Goal: Task Accomplishment & Management: Manage account settings

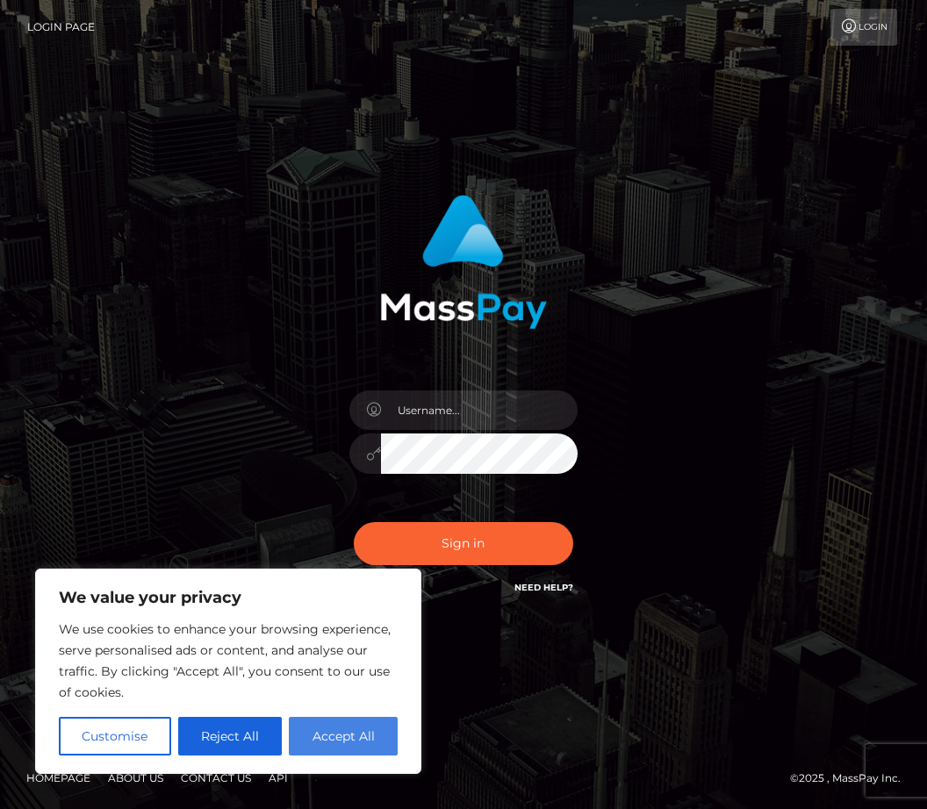
click at [336, 736] on button "Accept All" at bounding box center [343, 736] width 109 height 39
checkbox input "true"
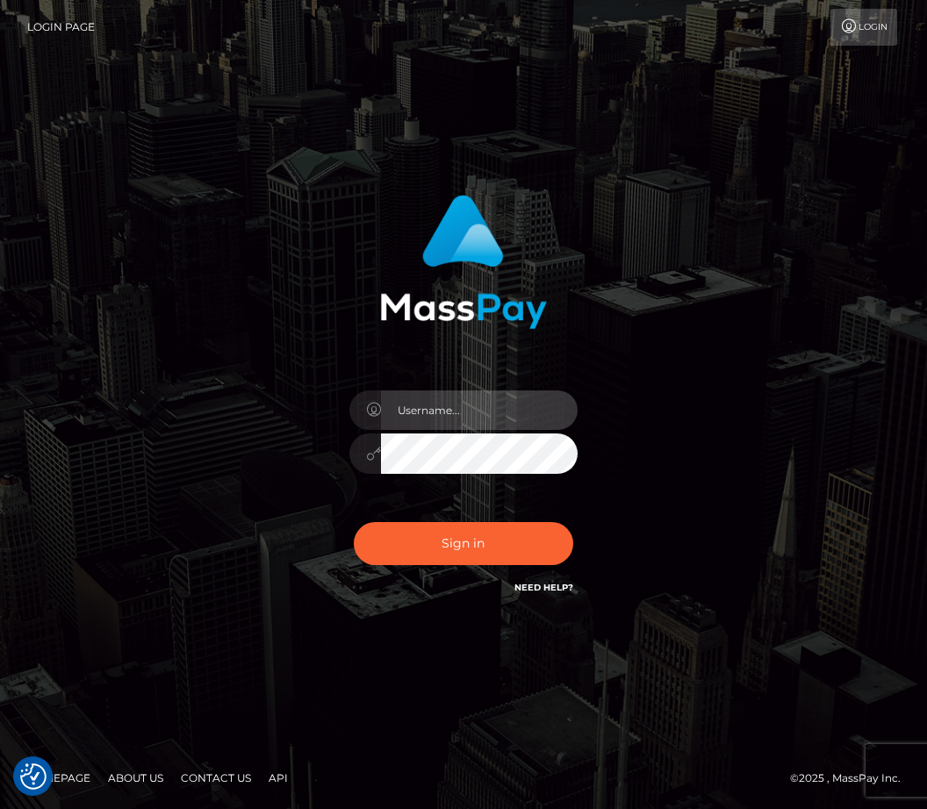
click at [472, 430] on input "text" at bounding box center [479, 410] width 197 height 39
type input "[EMAIL_ADDRESS][DOMAIN_NAME]"
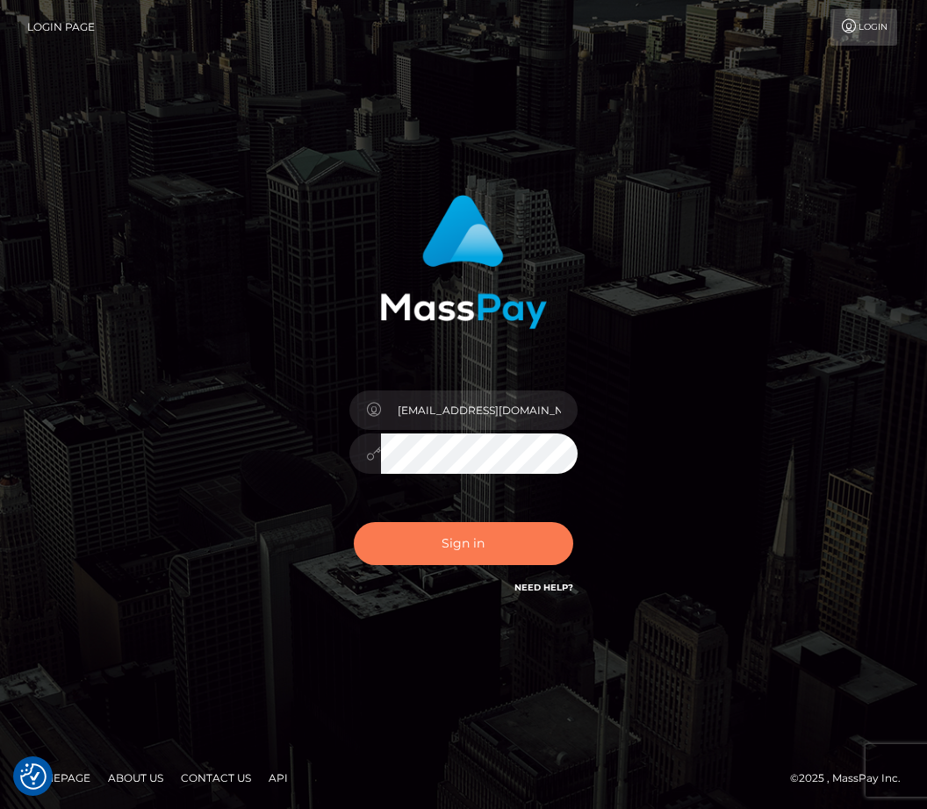
click at [484, 565] on button "Sign in" at bounding box center [463, 543] width 219 height 43
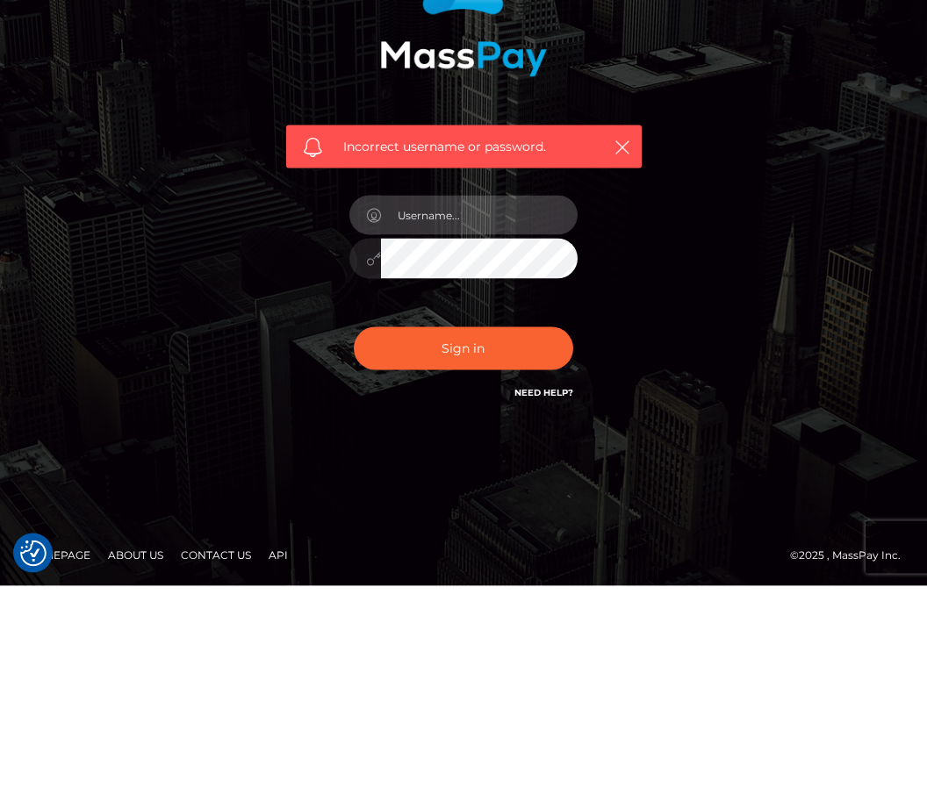
type input "TheWellnessBlessings@yahoo.com"
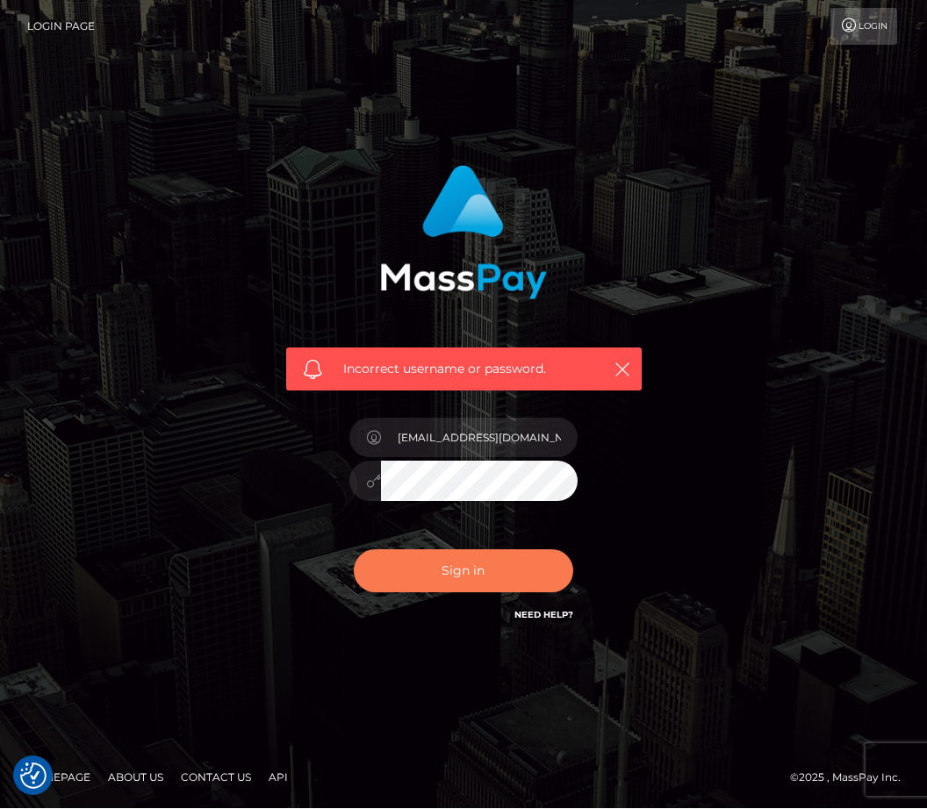
click at [492, 550] on button "Sign in" at bounding box center [463, 571] width 219 height 43
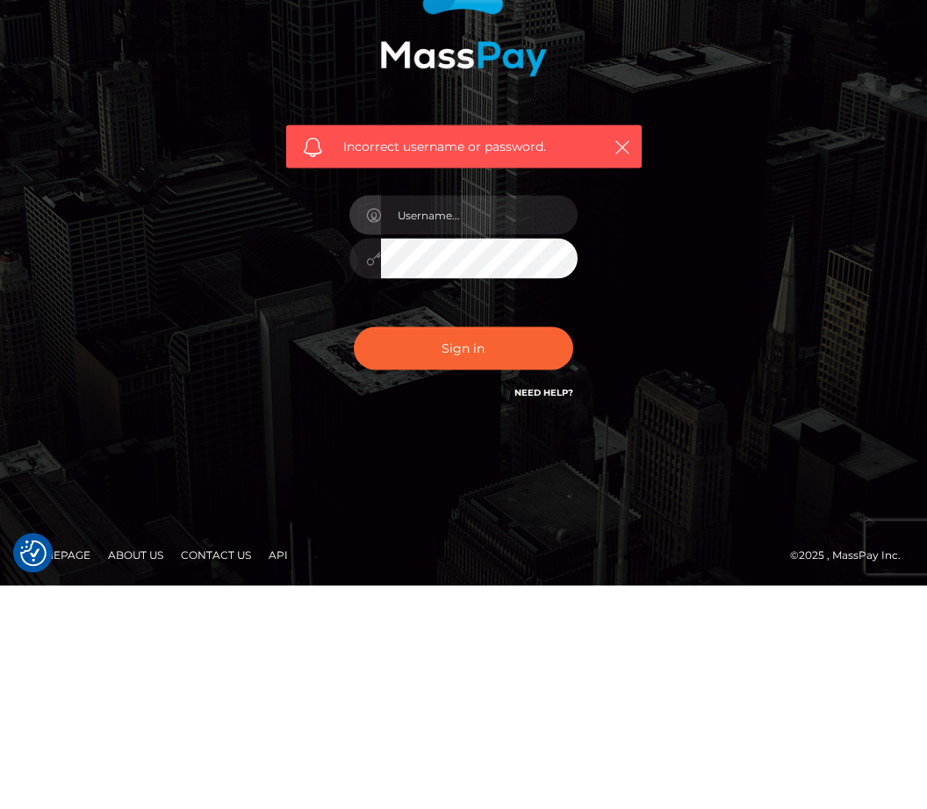
click at [536, 610] on link "Need Help?" at bounding box center [543, 615] width 59 height 11
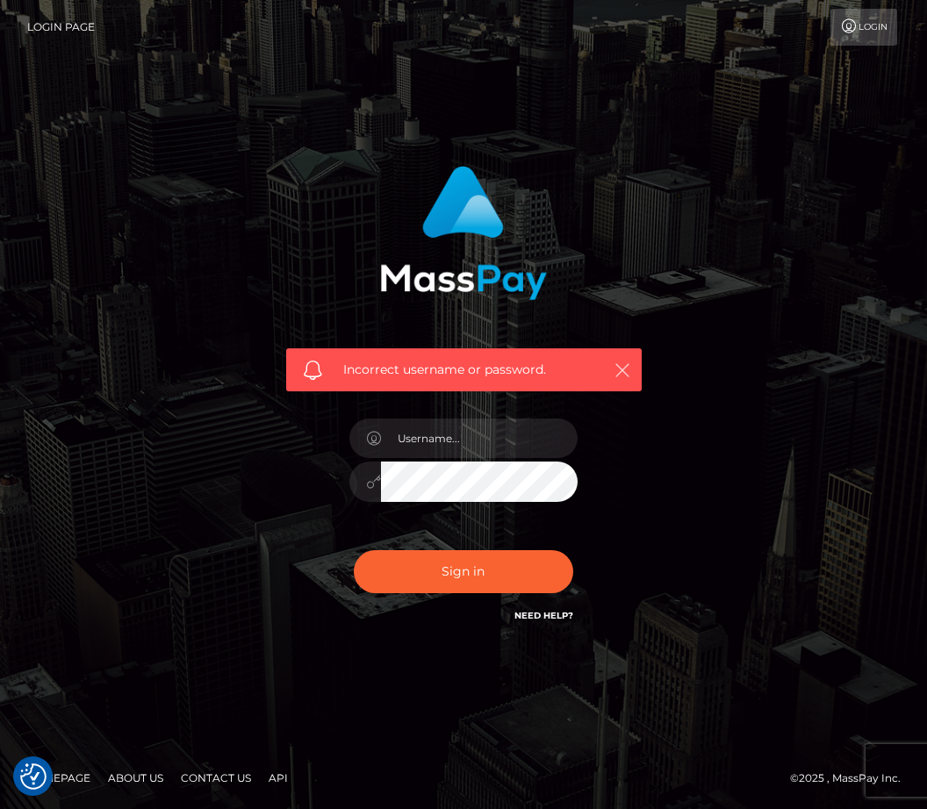
click at [628, 362] on icon "button" at bounding box center [623, 371] width 18 height 18
click at [503, 419] on input "text" at bounding box center [479, 438] width 197 height 39
type input "TheWellnessBlessings@yahoo.com"
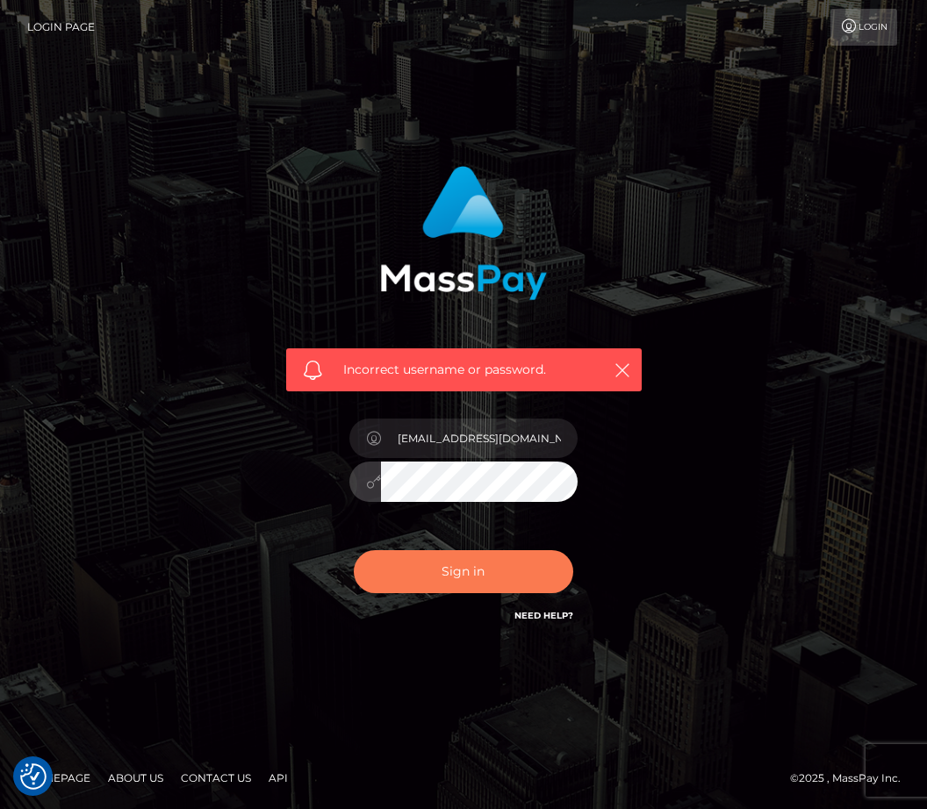
click at [475, 550] on button "Sign in" at bounding box center [463, 571] width 219 height 43
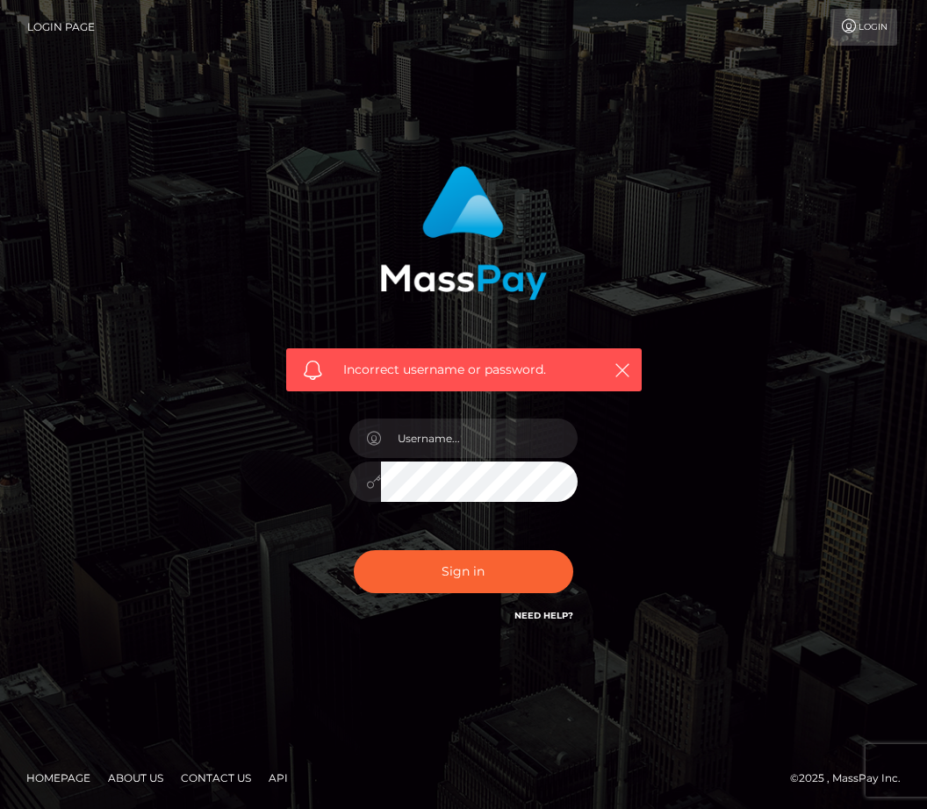
click at [545, 593] on button "Sign in" at bounding box center [463, 571] width 219 height 43
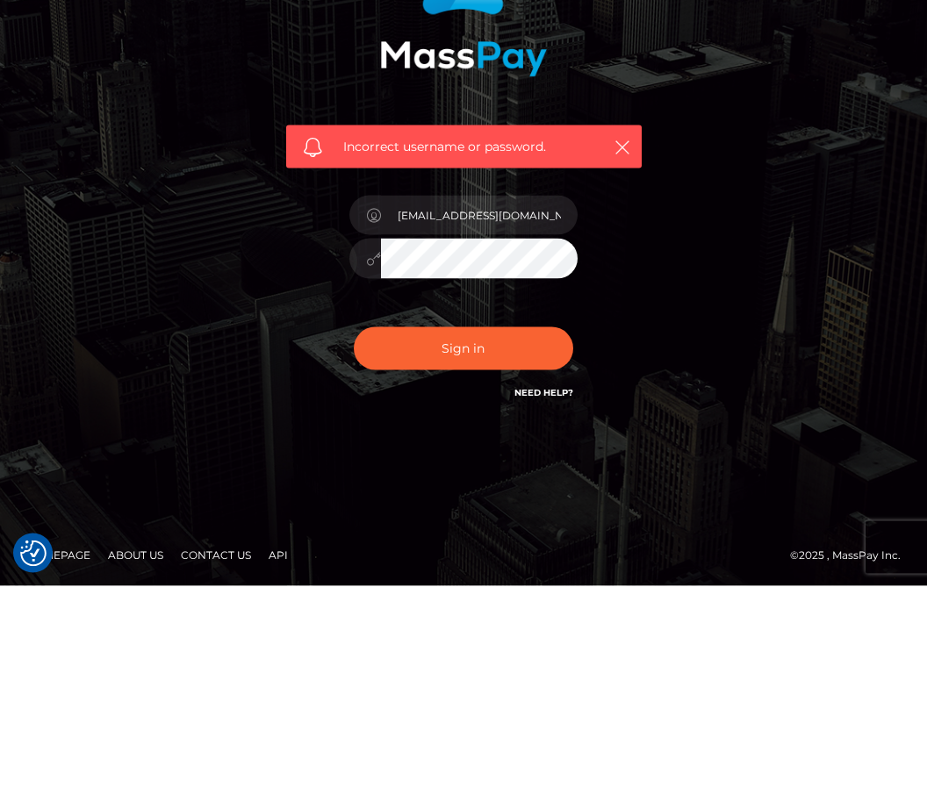
scroll to position [58, 0]
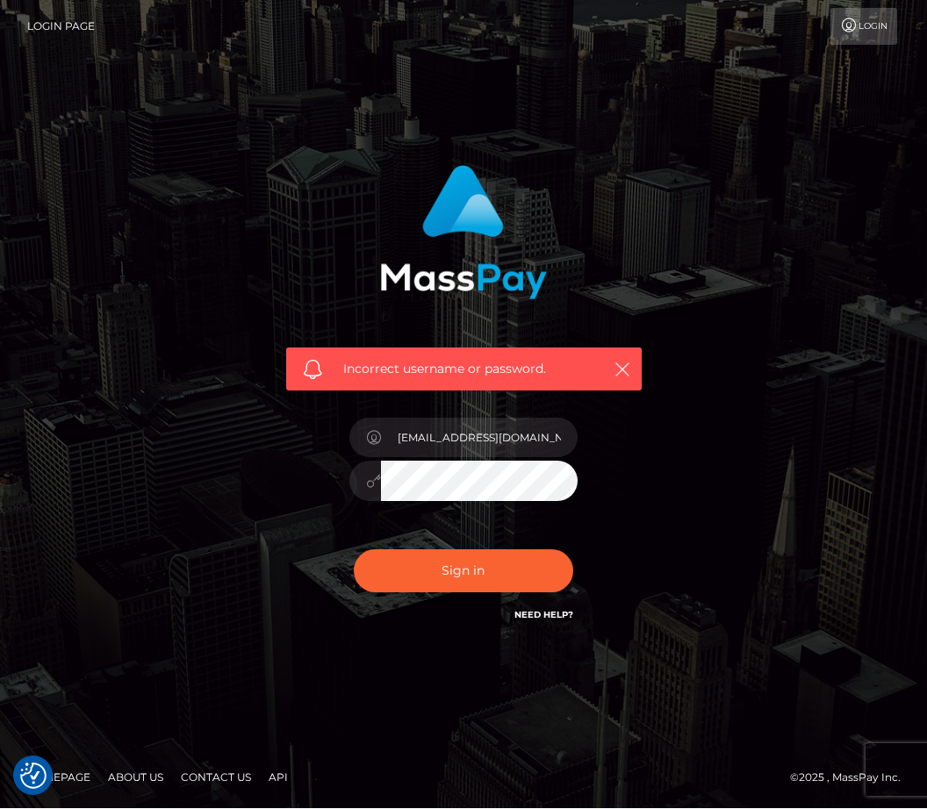
click at [545, 610] on link "Need Help?" at bounding box center [543, 615] width 59 height 11
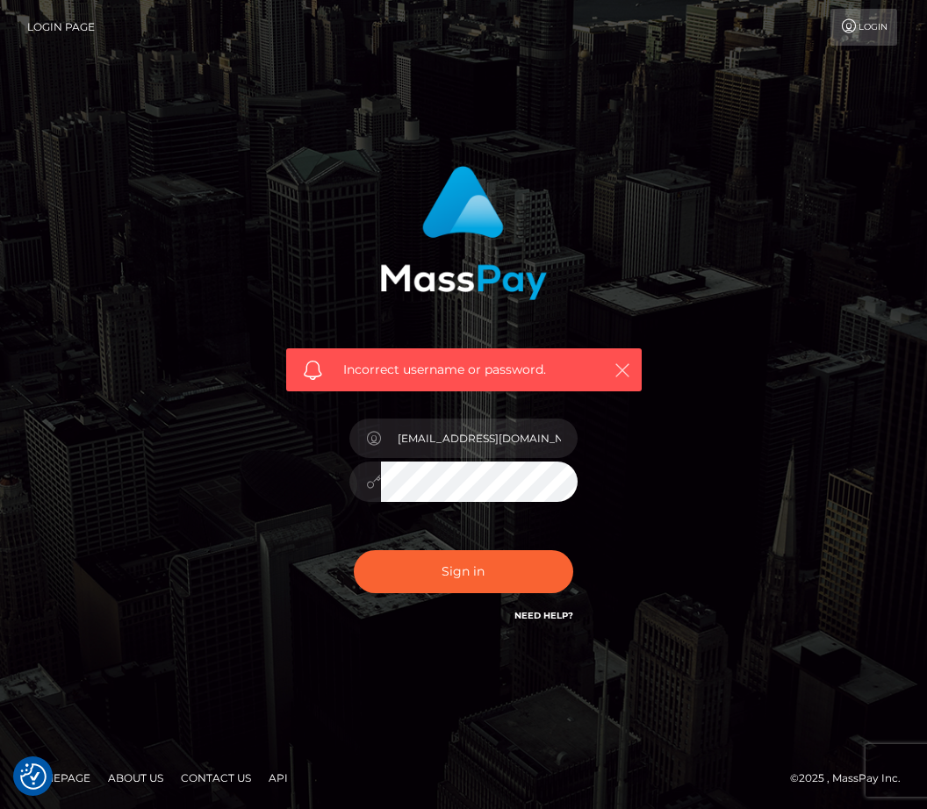
click at [614, 359] on button "button" at bounding box center [622, 370] width 22 height 22
click at [542, 419] on input "[EMAIL_ADDRESS][DOMAIN_NAME]" at bounding box center [479, 438] width 197 height 39
type input "T"
click at [463, 419] on input "T" at bounding box center [479, 438] width 197 height 39
type input "TheWellnessBlessings"
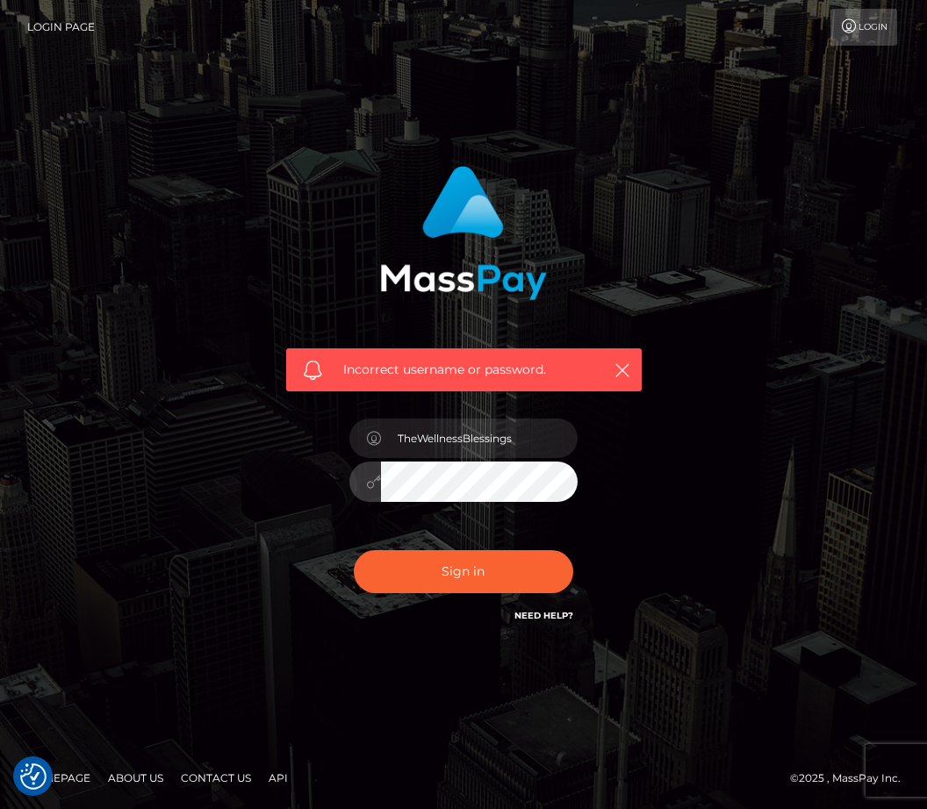
click at [363, 462] on div at bounding box center [365, 482] width 32 height 40
click at [476, 550] on button "Sign in" at bounding box center [463, 571] width 219 height 43
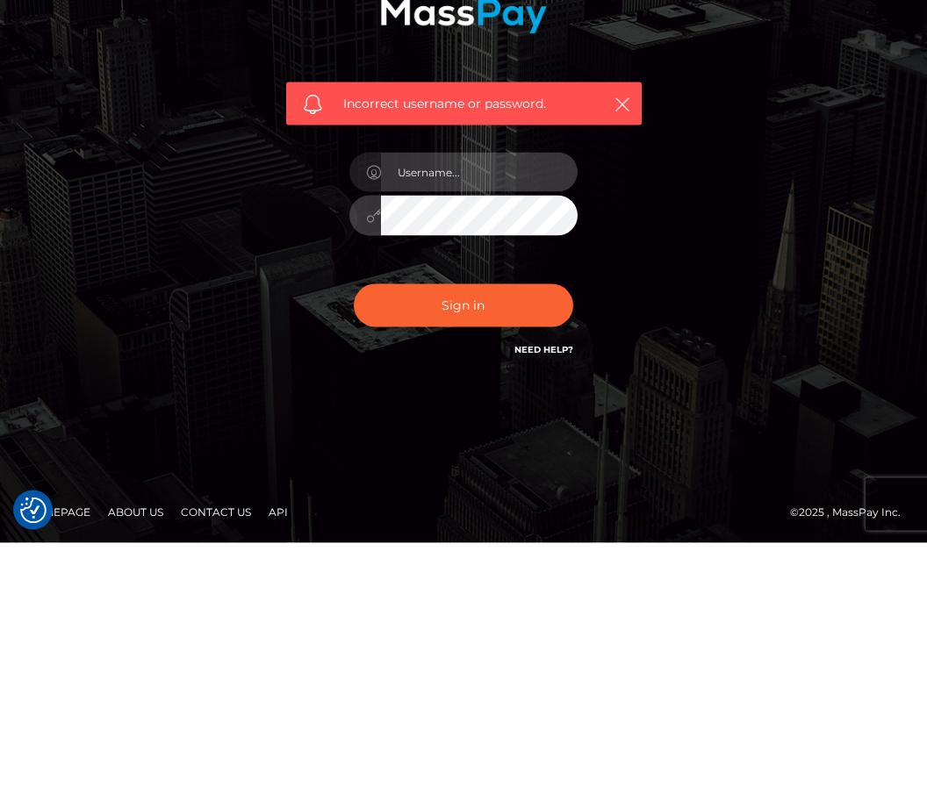
type input "[EMAIL_ADDRESS][DOMAIN_NAME]"
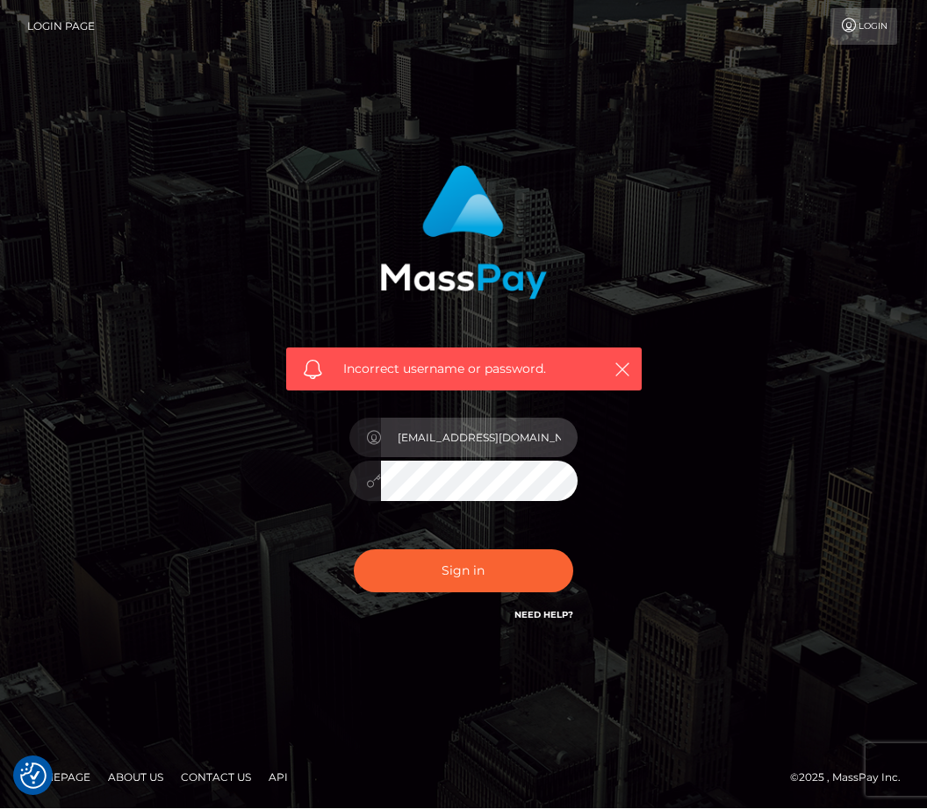
click at [524, 419] on input "TheWellnessBlessings@yahoo.com" at bounding box center [479, 438] width 197 height 39
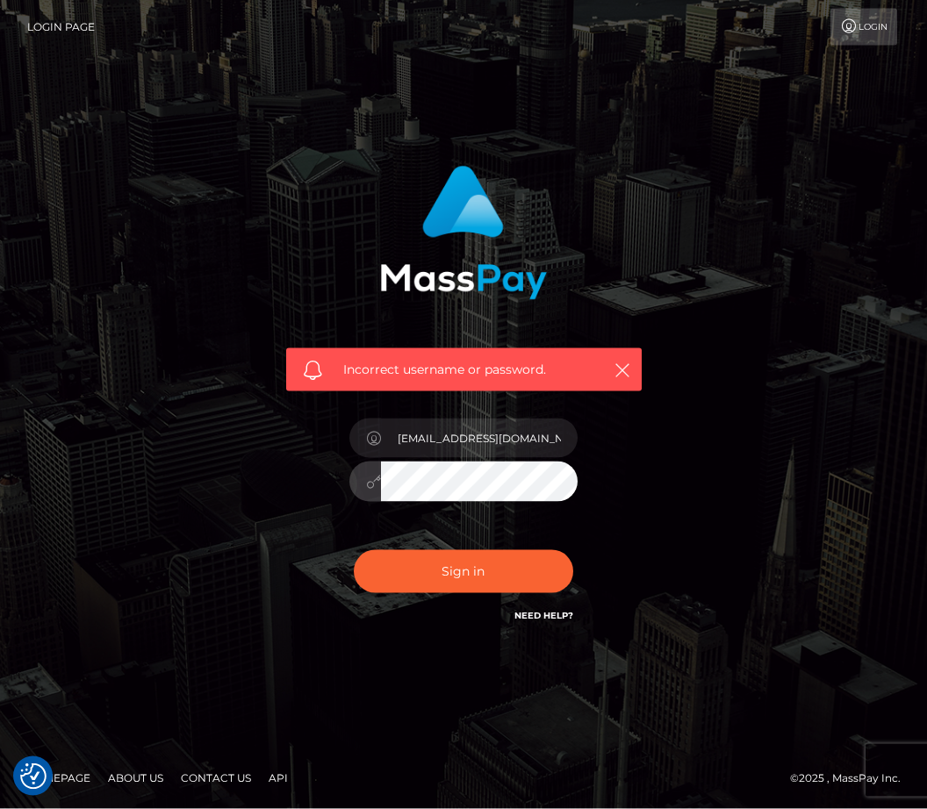
click at [362, 462] on div at bounding box center [365, 482] width 32 height 40
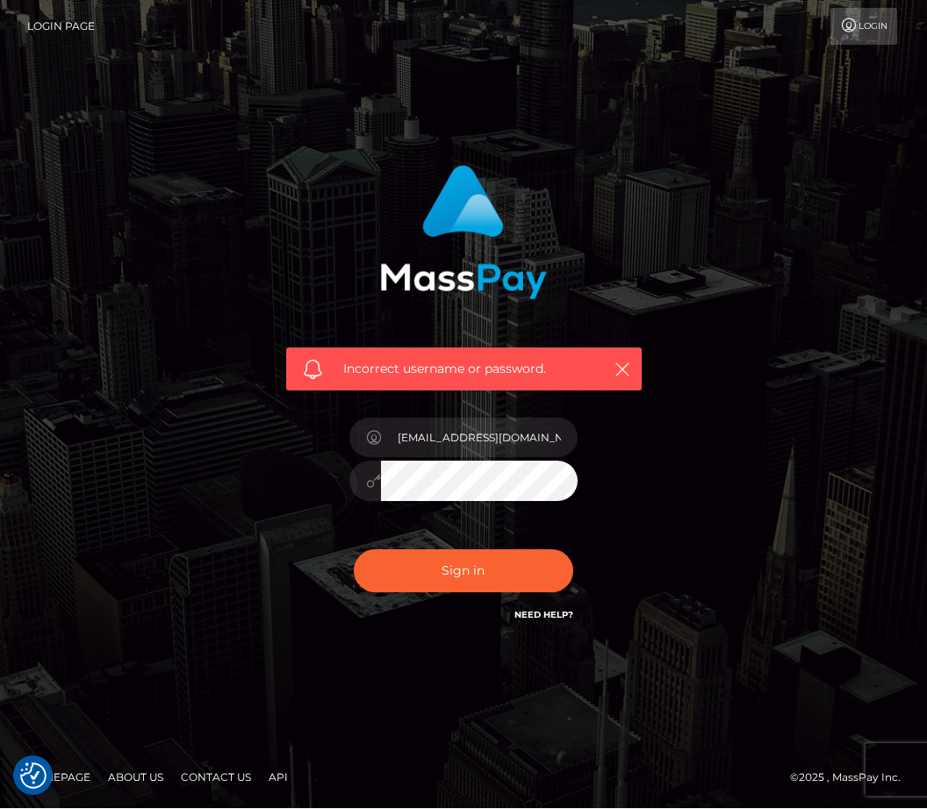
click at [370, 475] on icon at bounding box center [373, 482] width 15 height 14
click at [459, 550] on button "Sign in" at bounding box center [463, 571] width 219 height 43
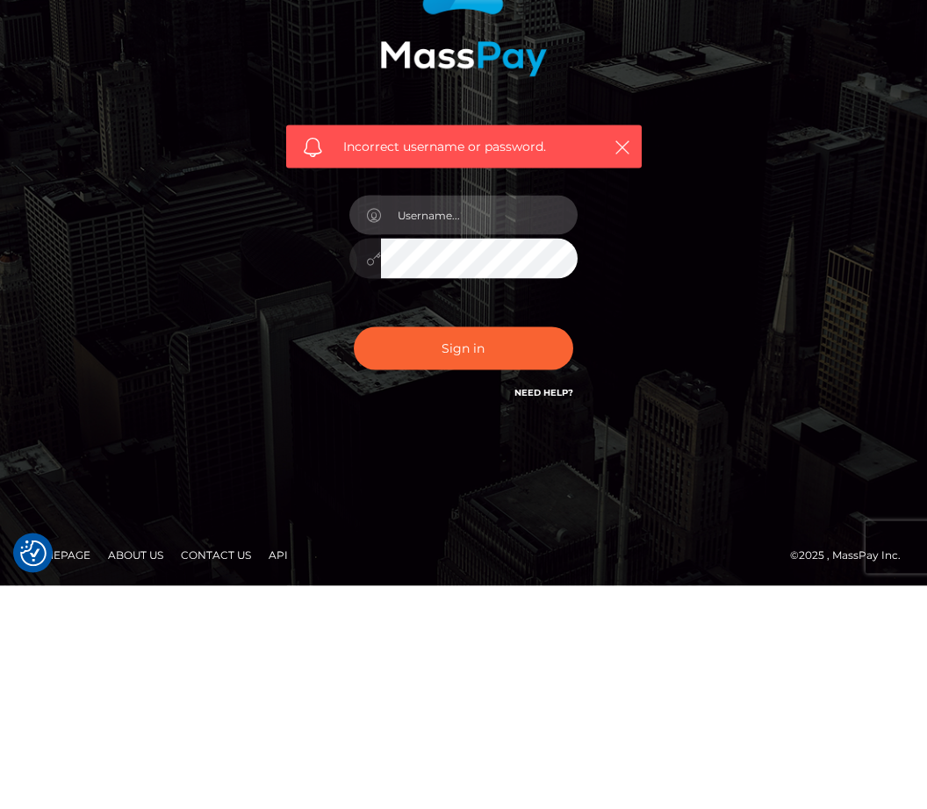
type input "[EMAIL_ADDRESS][DOMAIN_NAME]"
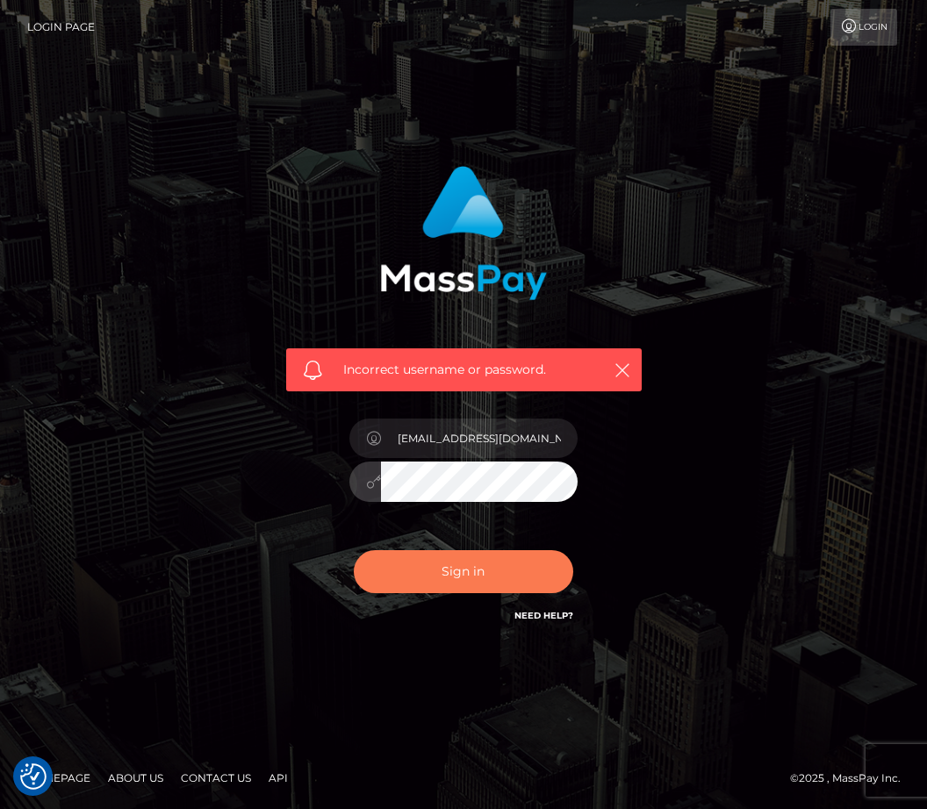
click at [481, 550] on button "Sign in" at bounding box center [463, 571] width 219 height 43
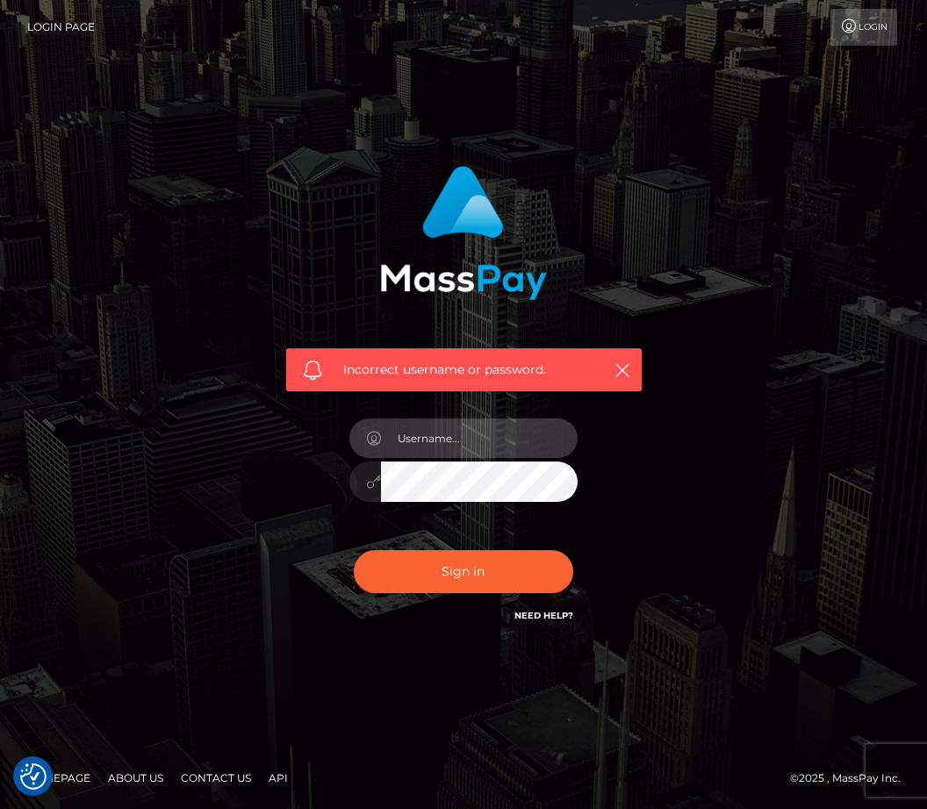
click at [491, 458] on input "text" at bounding box center [479, 438] width 197 height 39
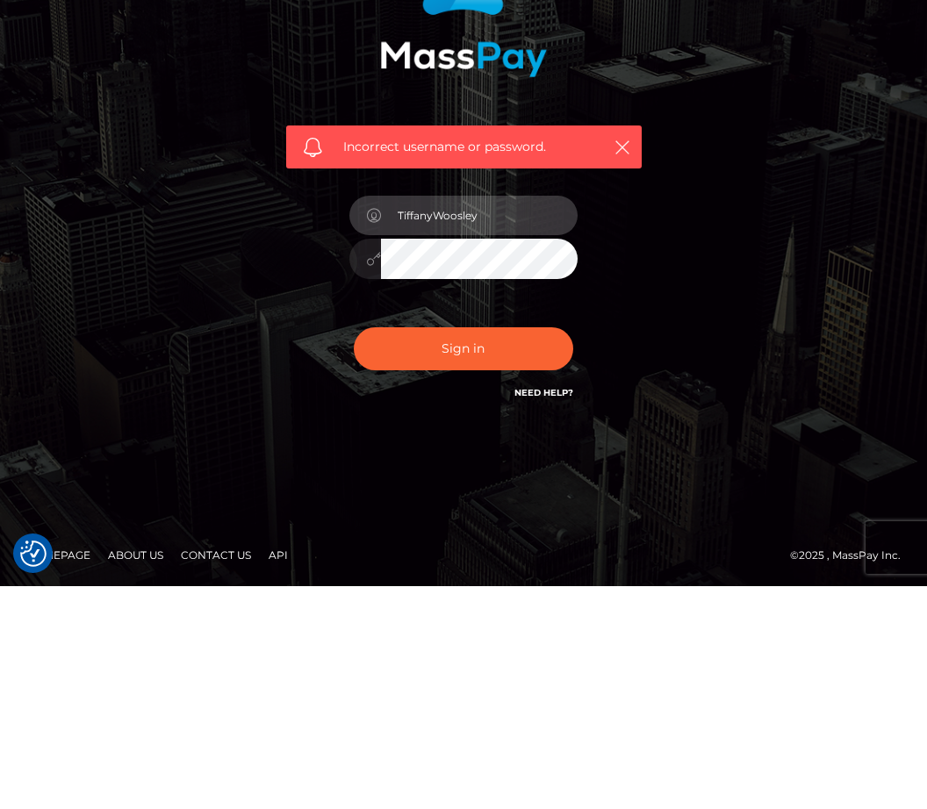
type input "TiffanyWoosley"
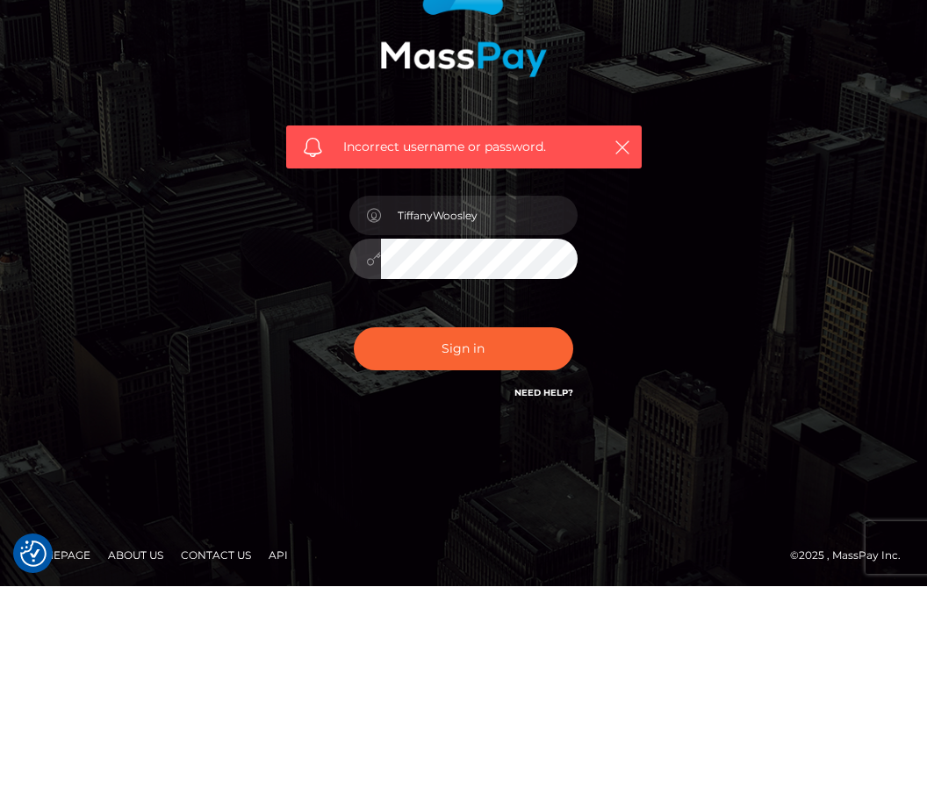
scroll to position [58, 0]
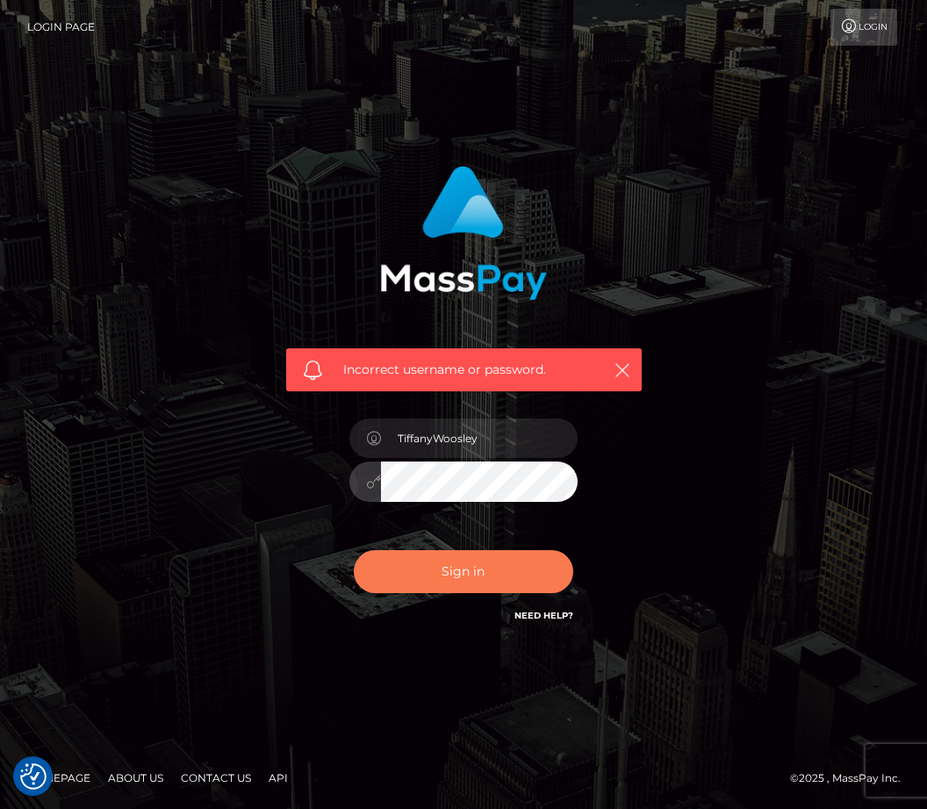
click at [500, 550] on button "Sign in" at bounding box center [463, 571] width 219 height 43
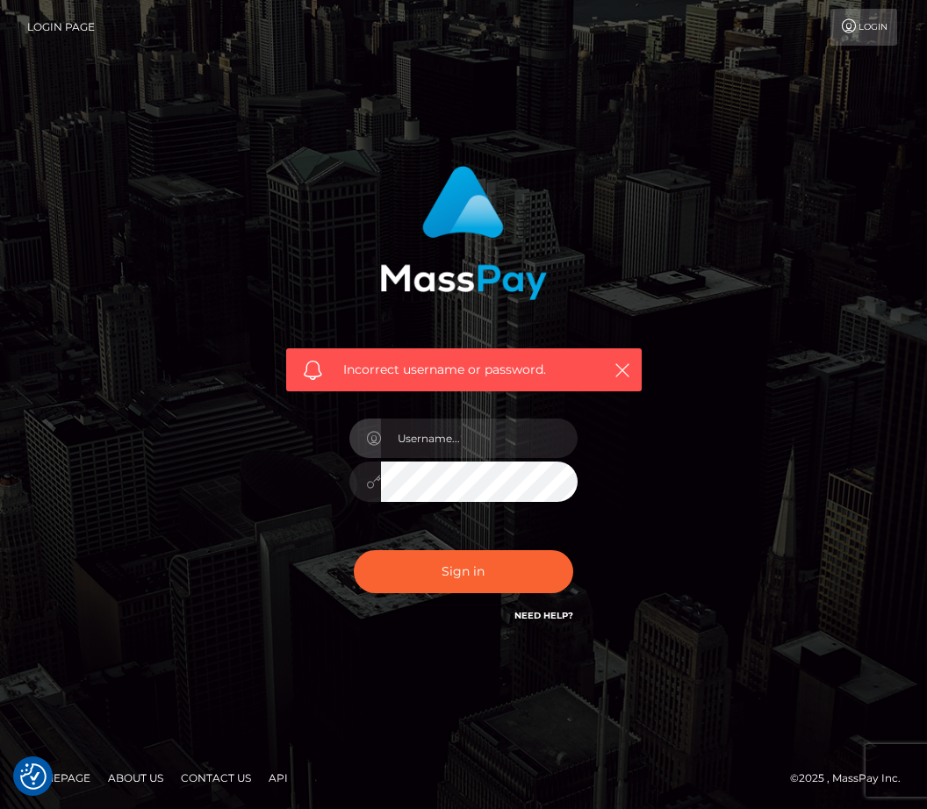
click at [889, 31] on link "Login" at bounding box center [863, 27] width 67 height 37
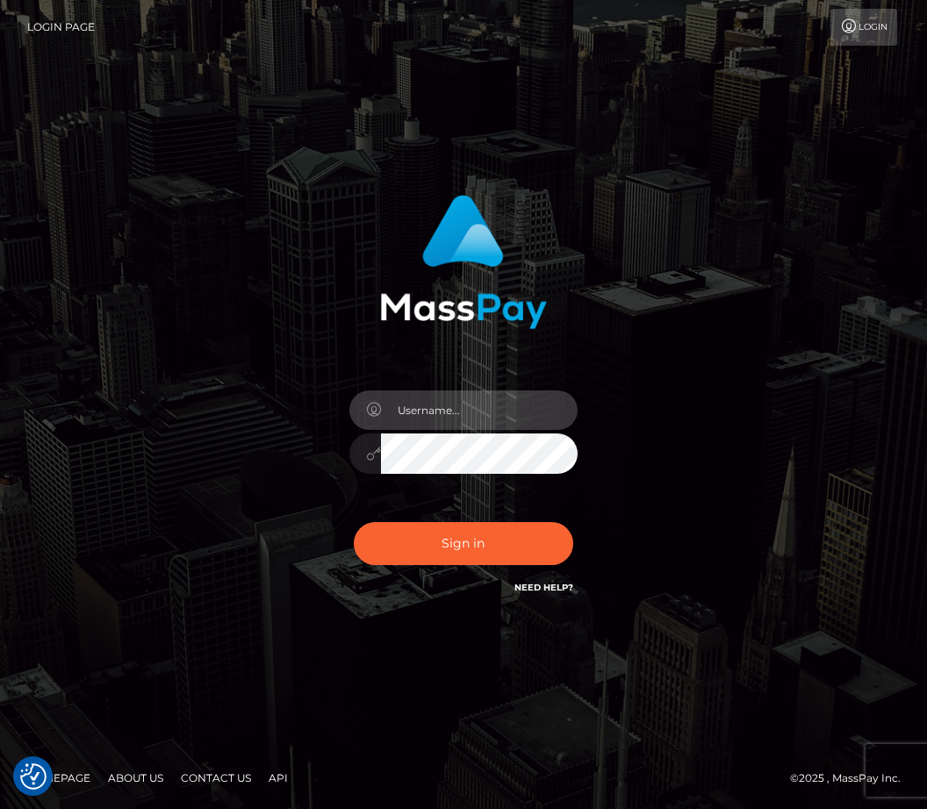
type input "TheWellnessBlessings@yahoo.com"
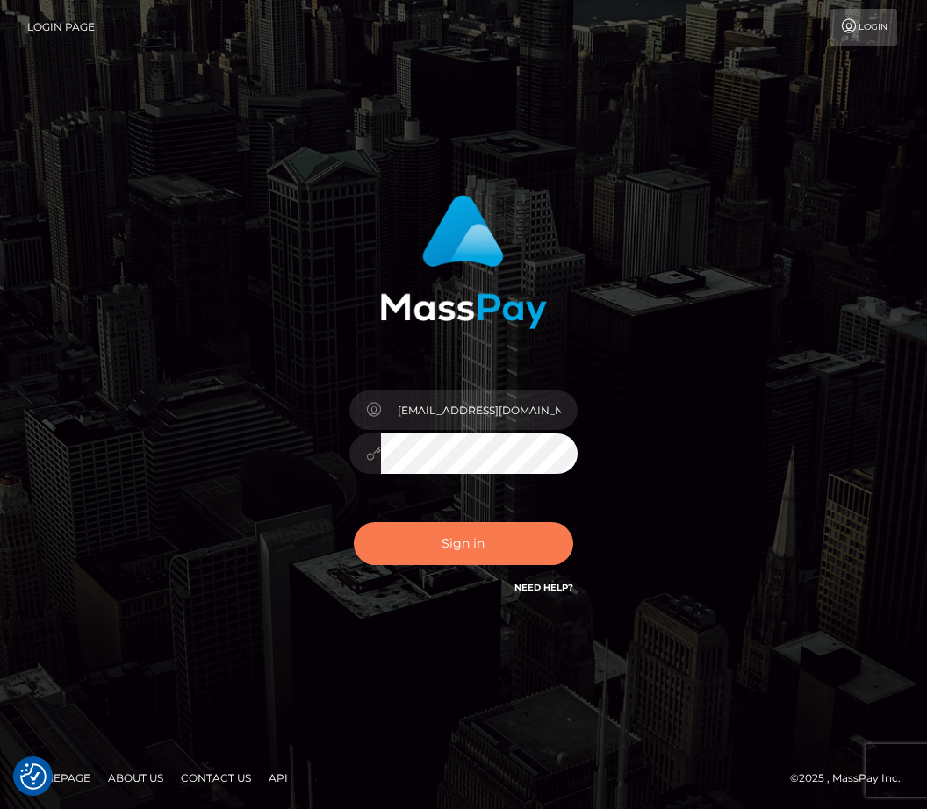
click at [474, 565] on button "Sign in" at bounding box center [463, 543] width 219 height 43
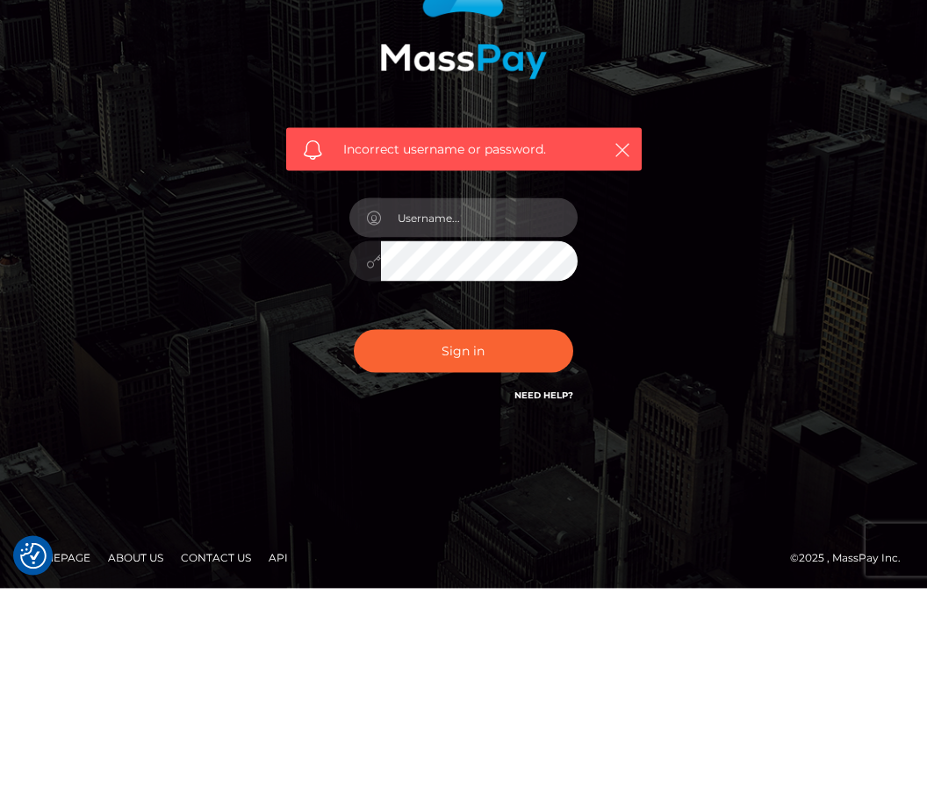
scroll to position [58, 0]
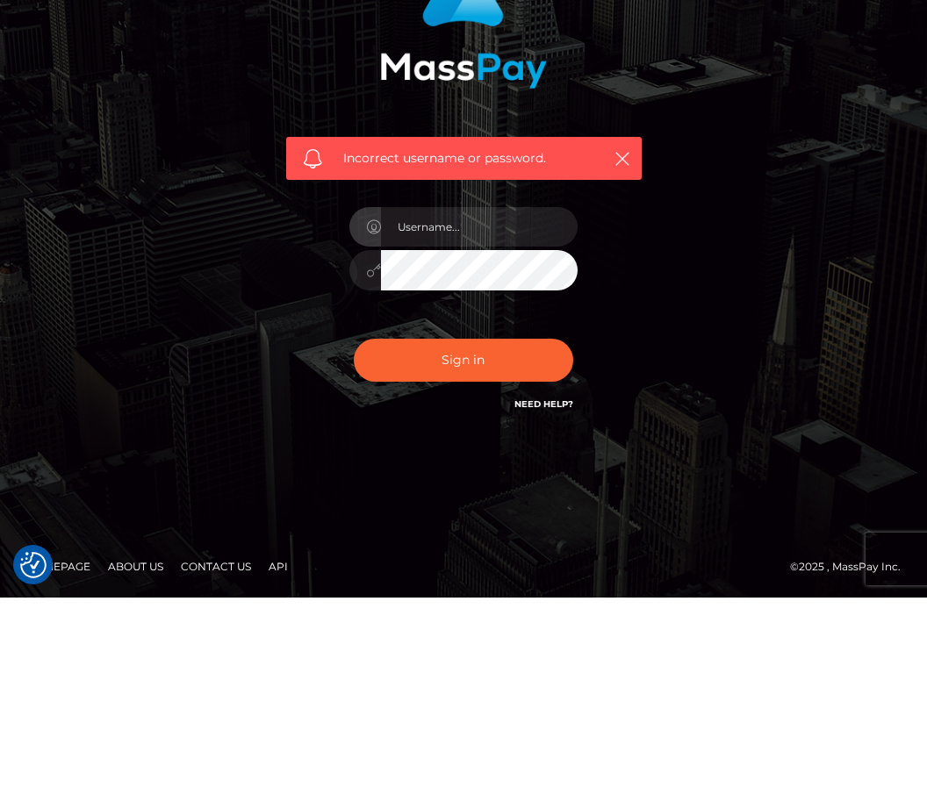
click at [558, 610] on link "Need Help?" at bounding box center [543, 615] width 59 height 11
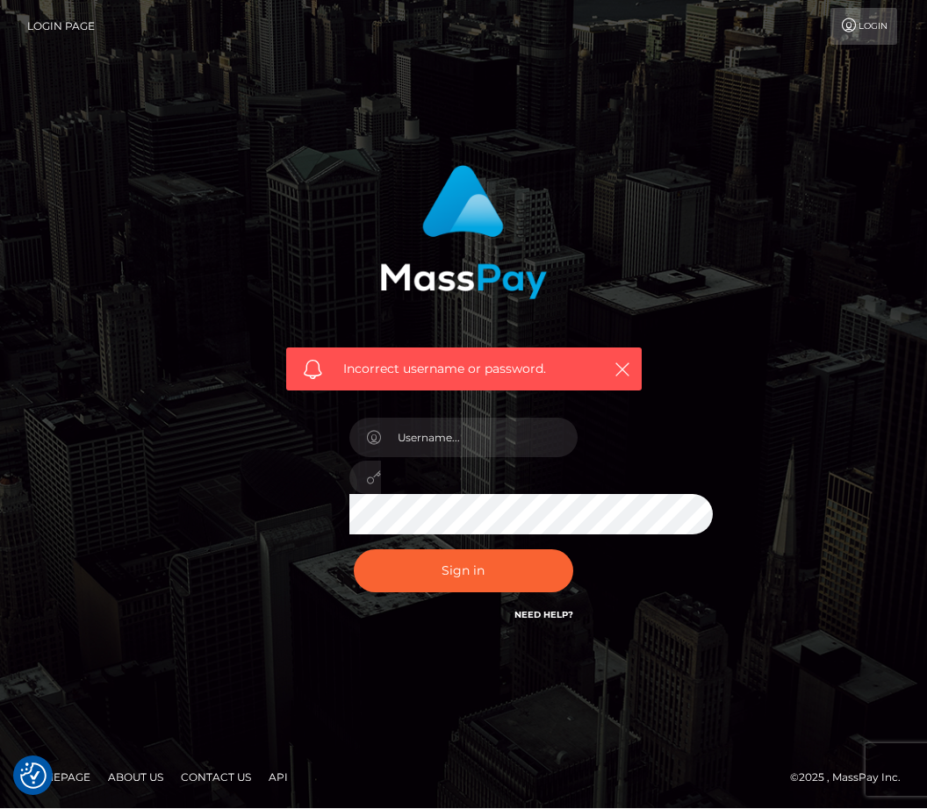
scroll to position [1, 0]
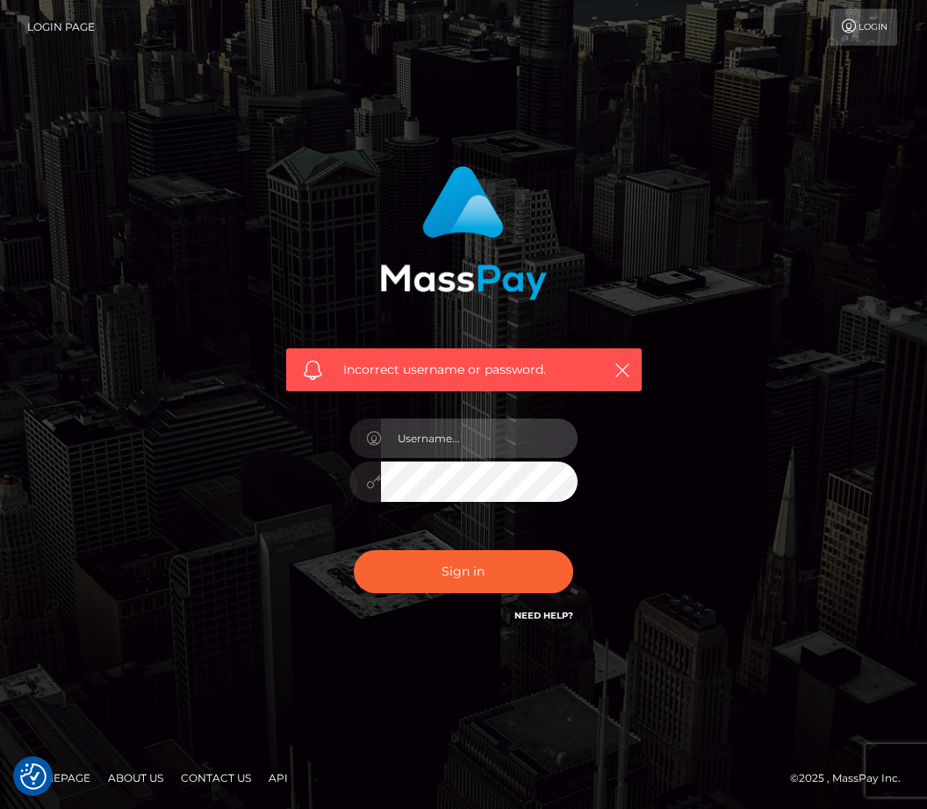
click at [492, 458] on input "text" at bounding box center [479, 438] width 197 height 39
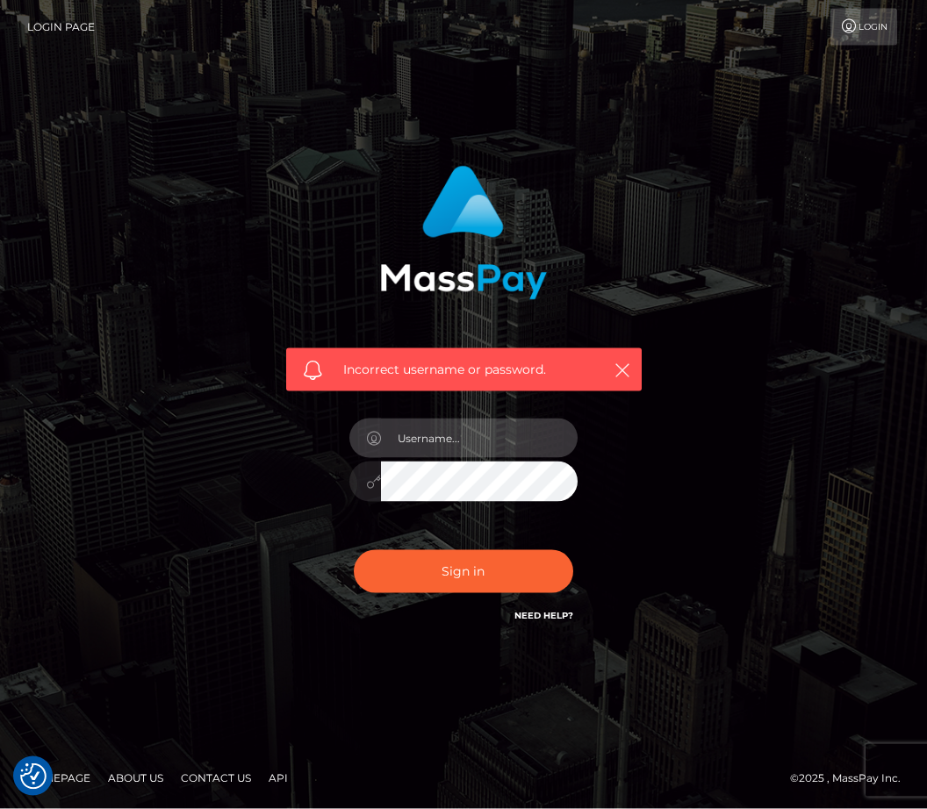
type input "1970-03-11"
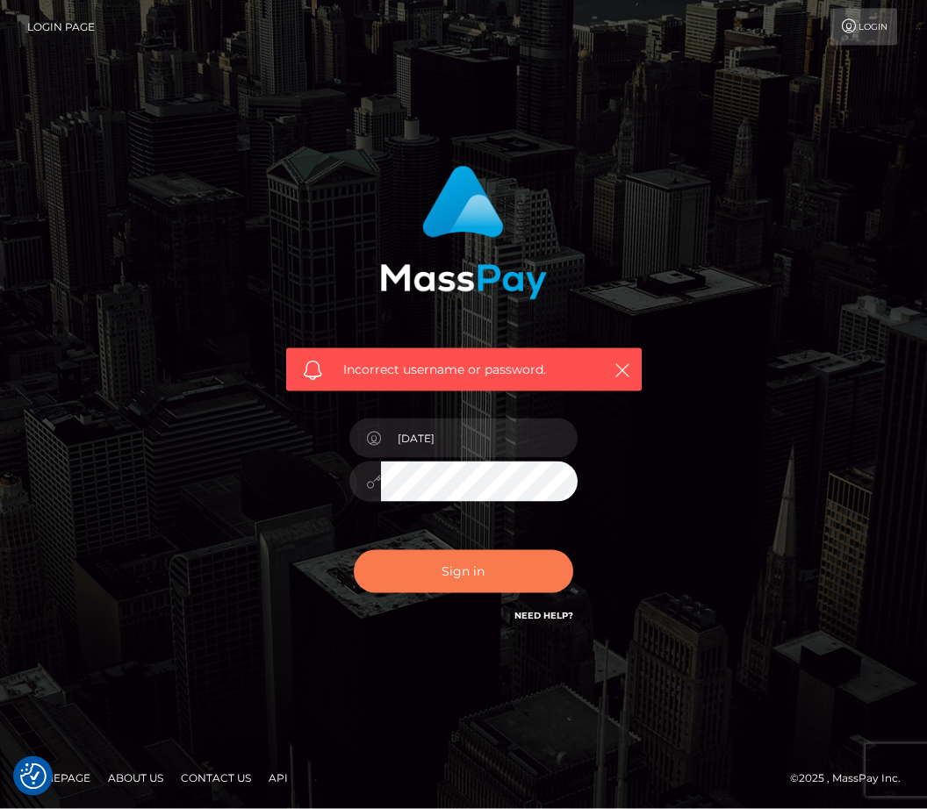
click at [467, 593] on button "Sign in" at bounding box center [463, 571] width 219 height 43
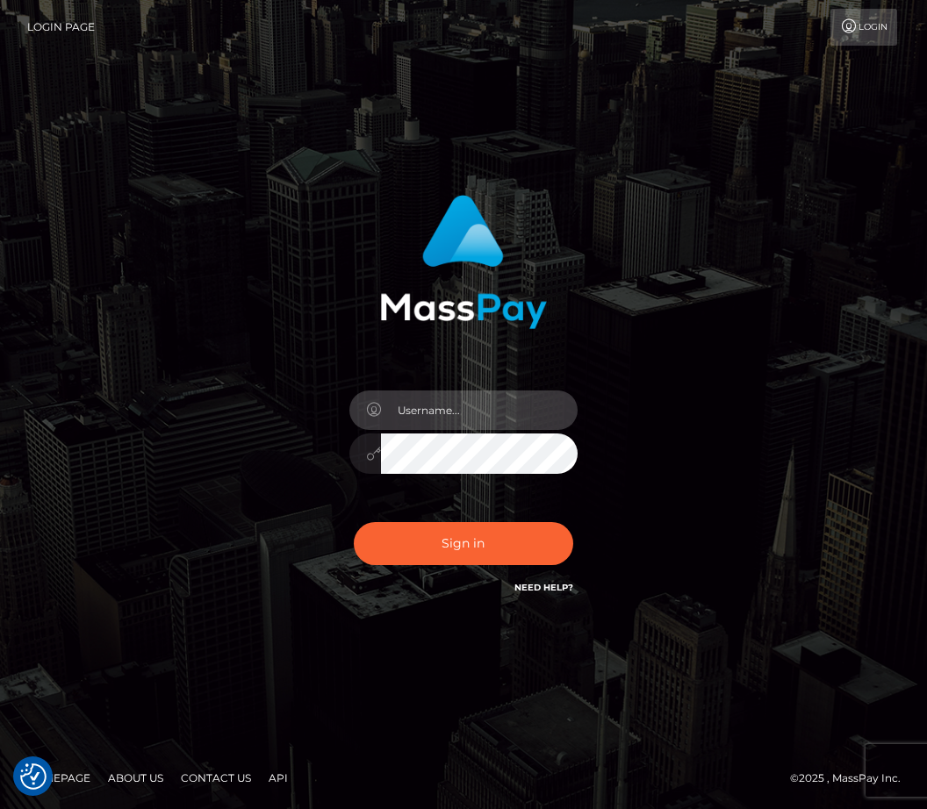
type input "[DATE]"
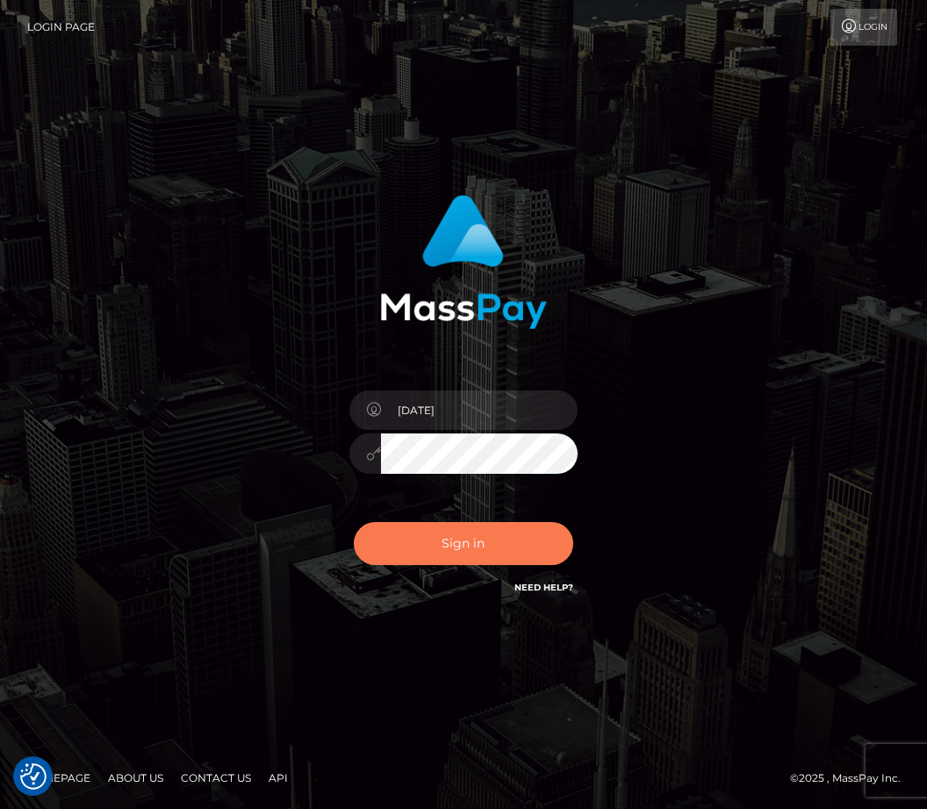
click at [492, 565] on button "Sign in" at bounding box center [463, 543] width 219 height 43
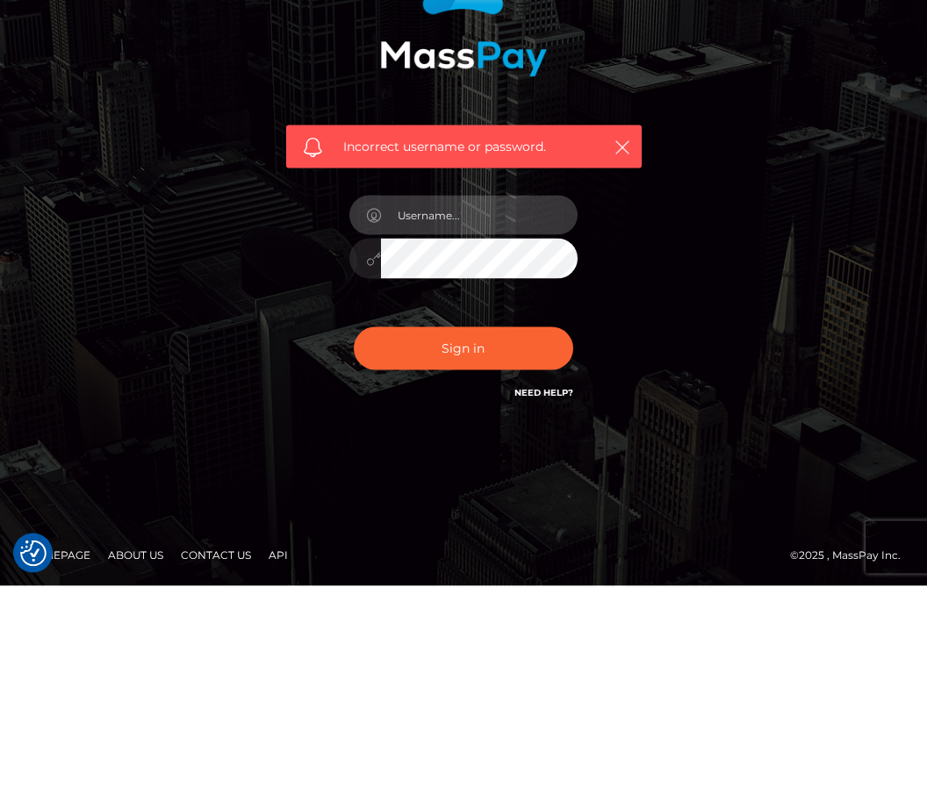
scroll to position [58, 0]
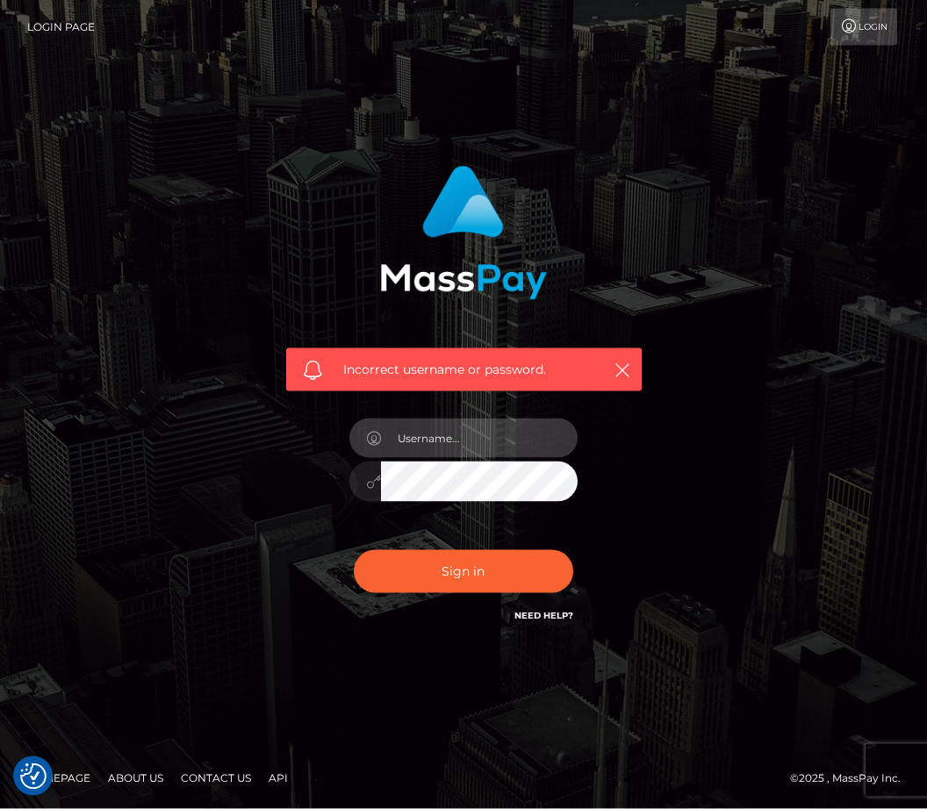
type input "[EMAIL_ADDRESS][DOMAIN_NAME]"
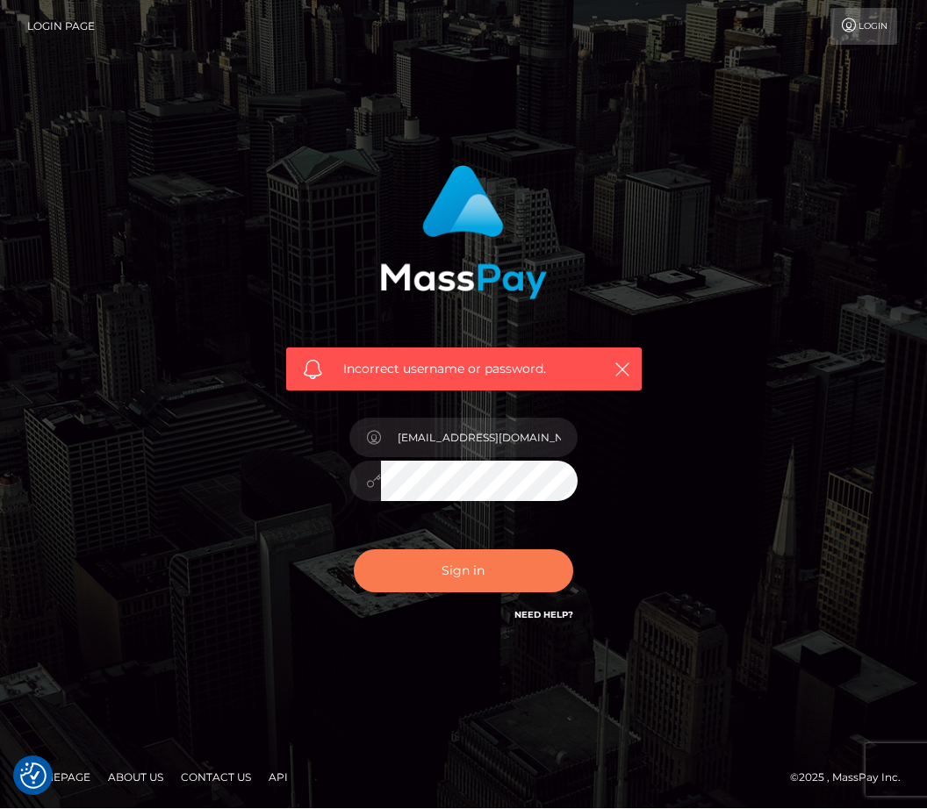
click at [477, 550] on button "Sign in" at bounding box center [463, 571] width 219 height 43
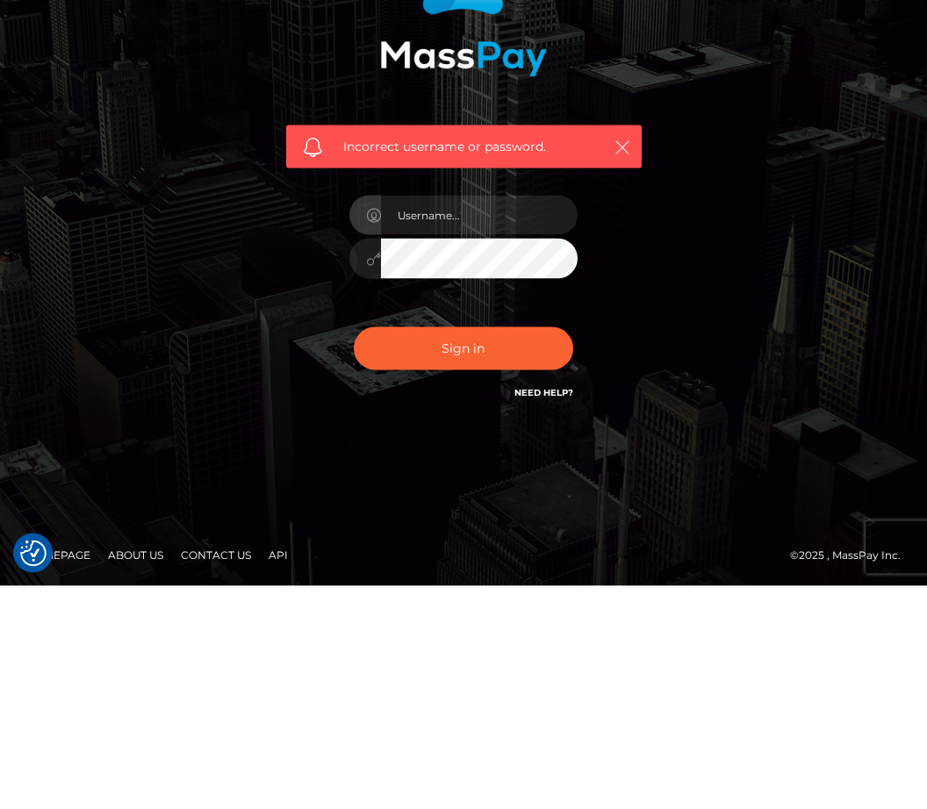
click at [622, 362] on icon "button" at bounding box center [623, 371] width 18 height 18
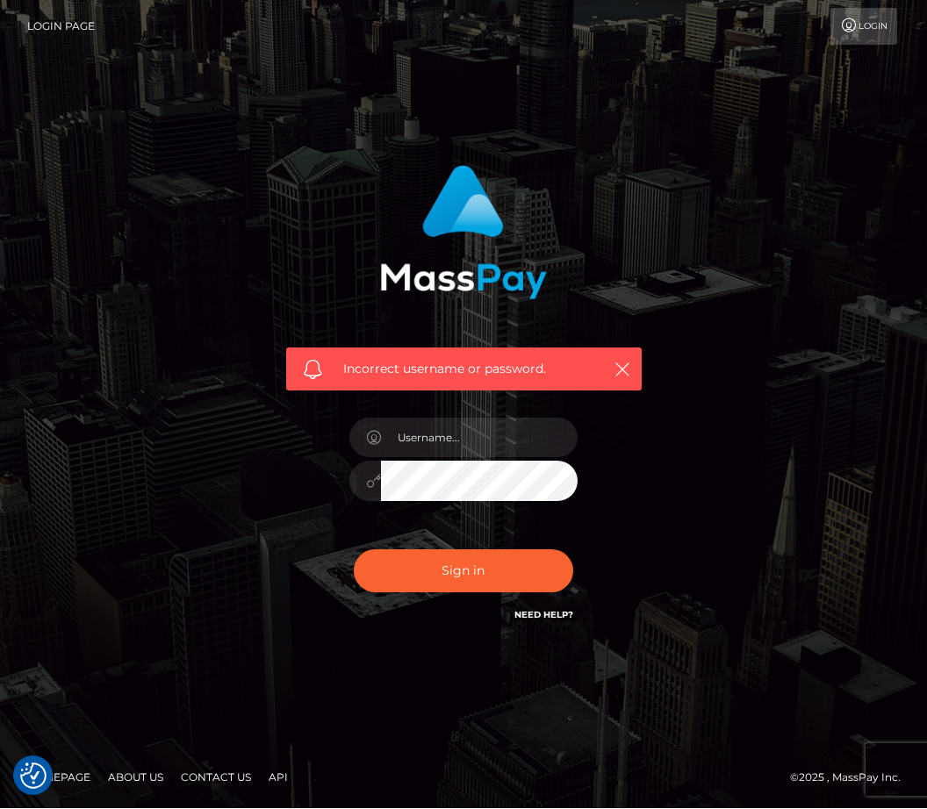
click at [605, 348] on div "Incorrect username or password." at bounding box center [463, 370] width 355 height 44
click at [628, 359] on button "button" at bounding box center [622, 370] width 22 height 22
click at [553, 610] on link "Need Help?" at bounding box center [543, 615] width 59 height 11
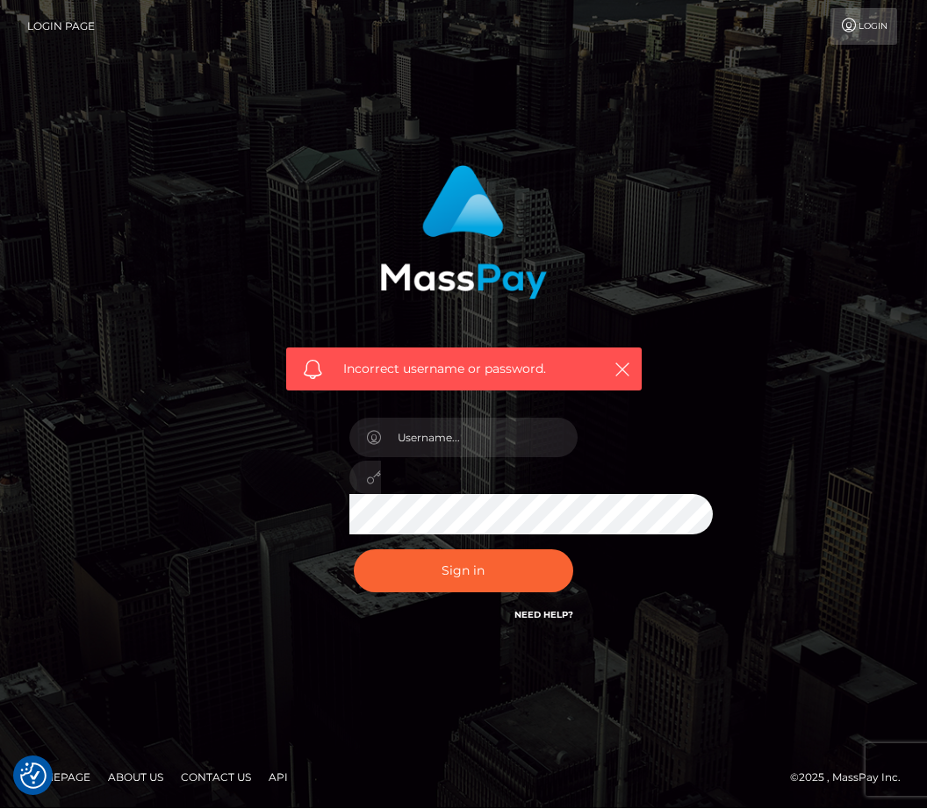
click at [227, 765] on link "Contact Us" at bounding box center [216, 778] width 84 height 27
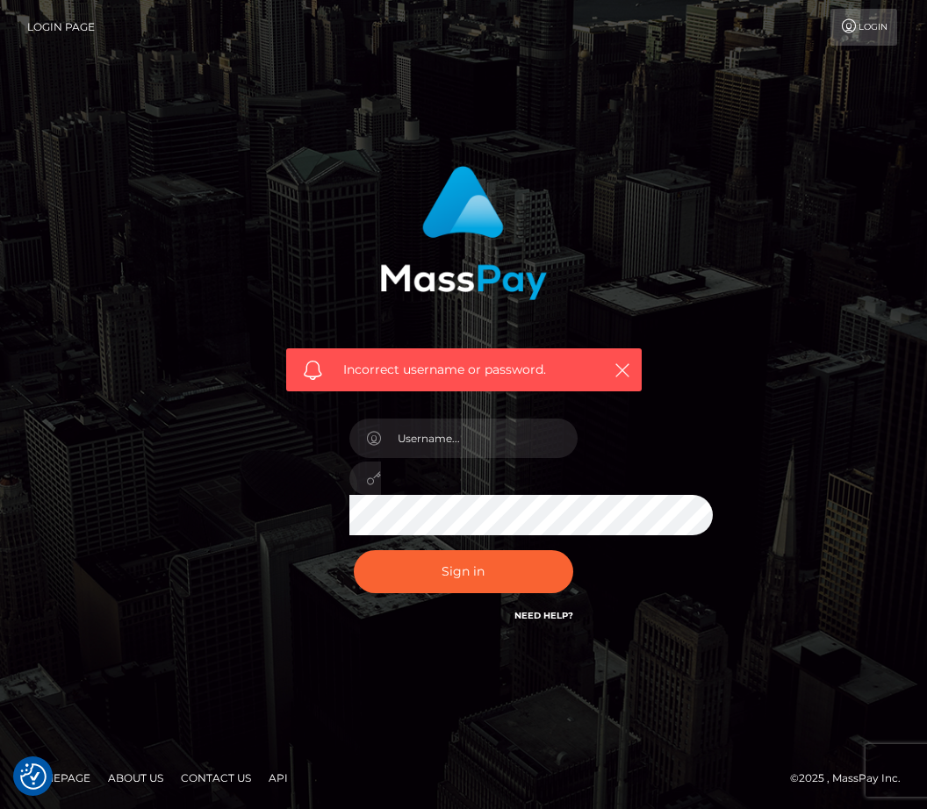
click at [133, 771] on link "About Us" at bounding box center [135, 778] width 69 height 27
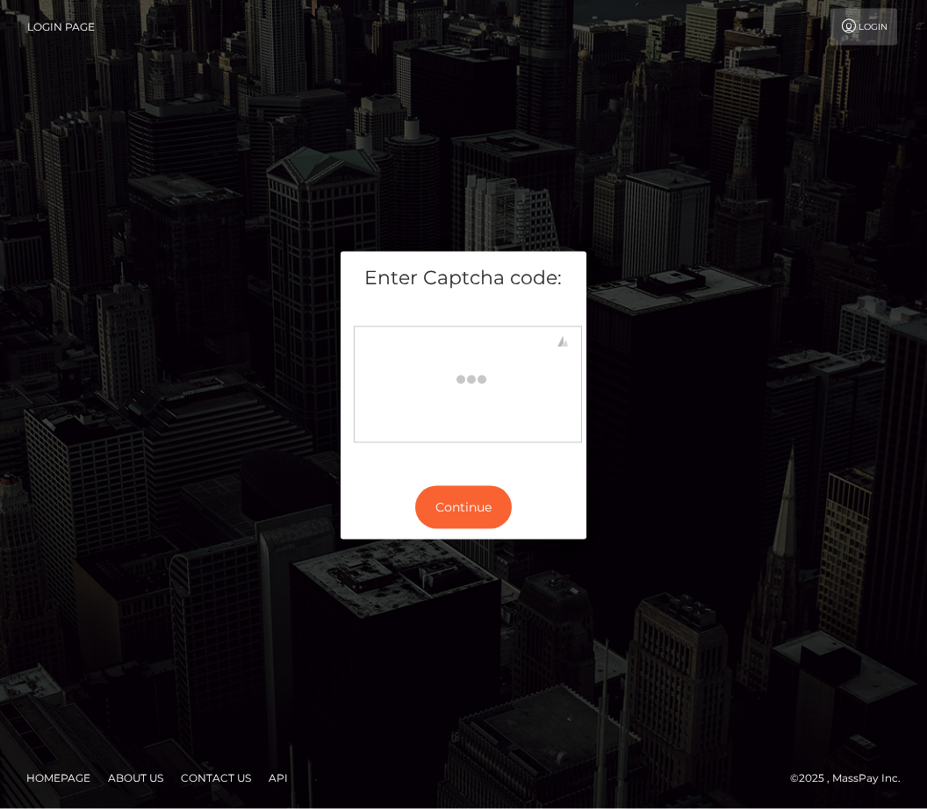
scroll to position [58, 0]
click at [219, 775] on link "Contact Us" at bounding box center [216, 778] width 84 height 27
